Goal: Find specific page/section: Find specific page/section

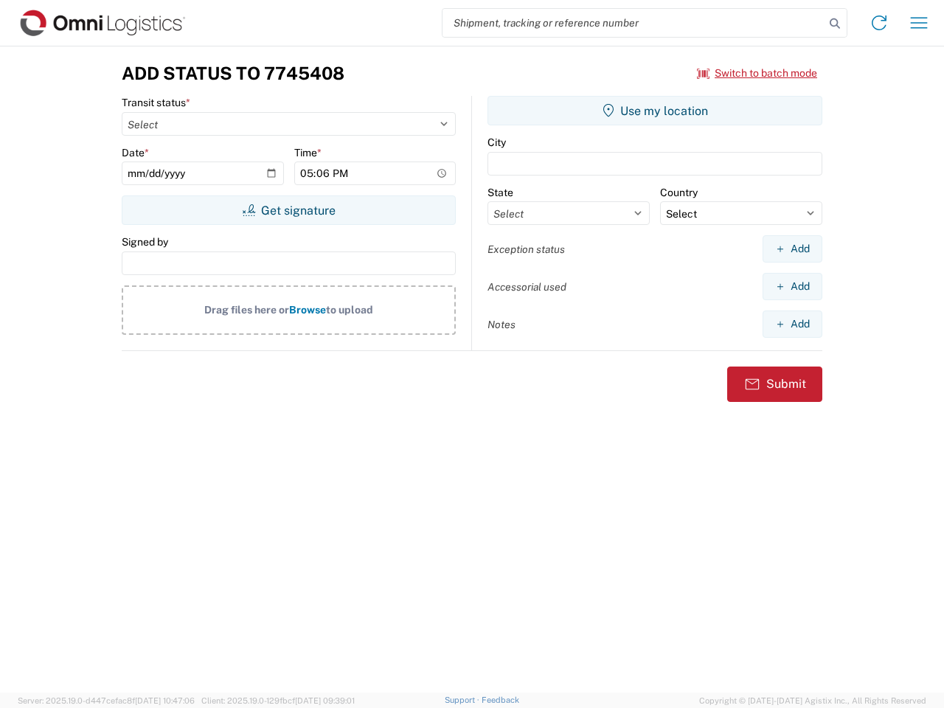
click at [634, 23] on input "search" at bounding box center [634, 23] width 382 height 28
click at [835, 24] on icon at bounding box center [835, 23] width 21 height 21
click at [879, 23] on icon at bounding box center [880, 23] width 24 height 24
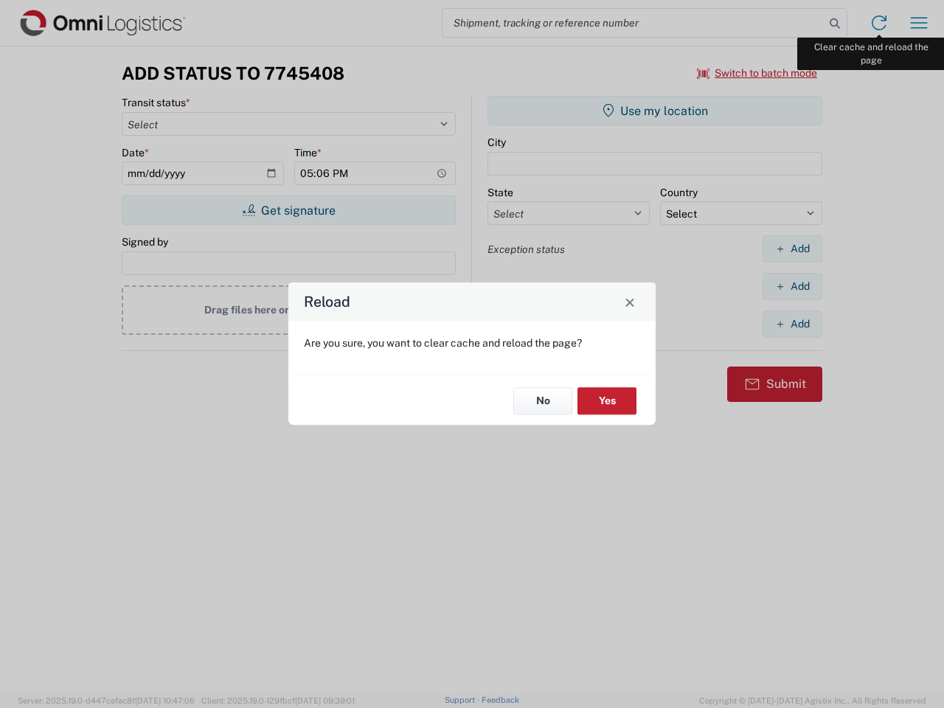
click at [919, 23] on div "Reload Are you sure, you want to clear cache and reload the page? No Yes" at bounding box center [472, 354] width 944 height 708
click at [758, 73] on div "Reload Are you sure, you want to clear cache and reload the page? No Yes" at bounding box center [472, 354] width 944 height 708
click at [288, 210] on div "Reload Are you sure, you want to clear cache and reload the page? No Yes" at bounding box center [472, 354] width 944 height 708
click at [655, 111] on div "Reload Are you sure, you want to clear cache and reload the page? No Yes" at bounding box center [472, 354] width 944 height 708
click at [792, 249] on div "Reload Are you sure, you want to clear cache and reload the page? No Yes" at bounding box center [472, 354] width 944 height 708
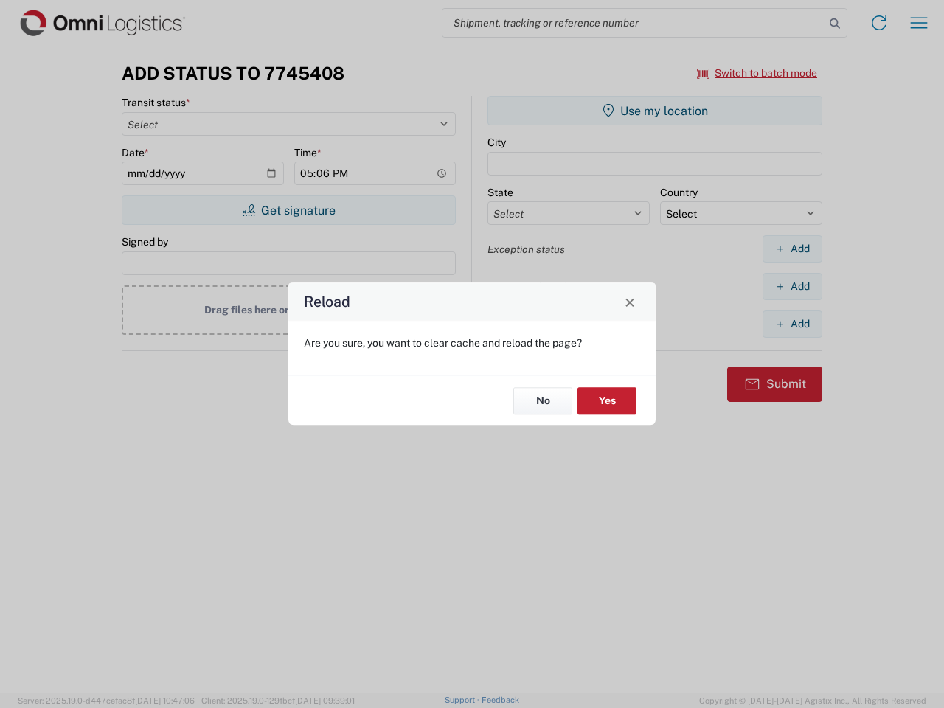
click at [792, 286] on div "Reload Are you sure, you want to clear cache and reload the page? No Yes" at bounding box center [472, 354] width 944 height 708
click at [792, 324] on div "Reload Are you sure, you want to clear cache and reload the page? No Yes" at bounding box center [472, 354] width 944 height 708
